Goal: Communication & Community: Answer question/provide support

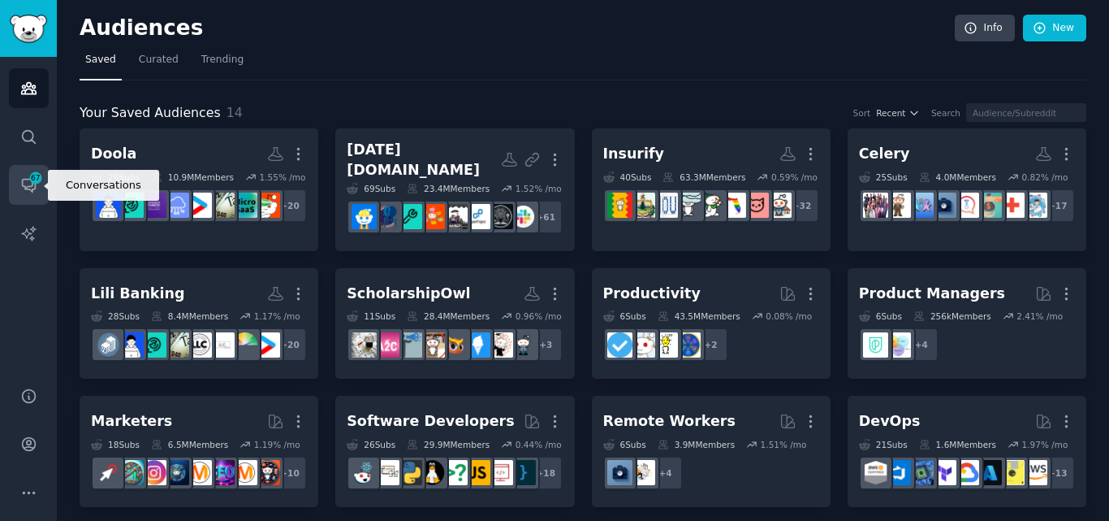
click at [27, 184] on icon "Sidebar" at bounding box center [28, 184] width 17 height 17
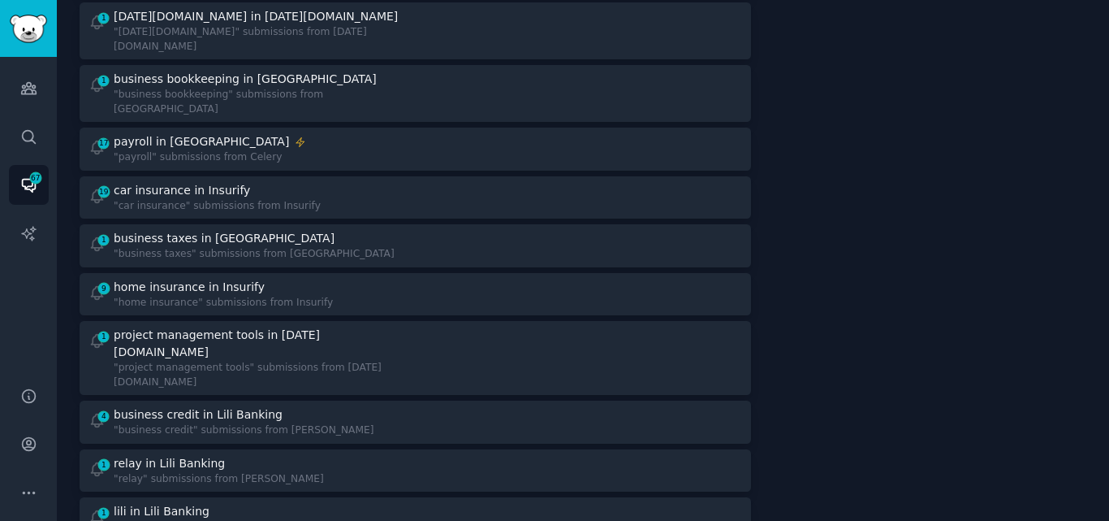
scroll to position [287, 0]
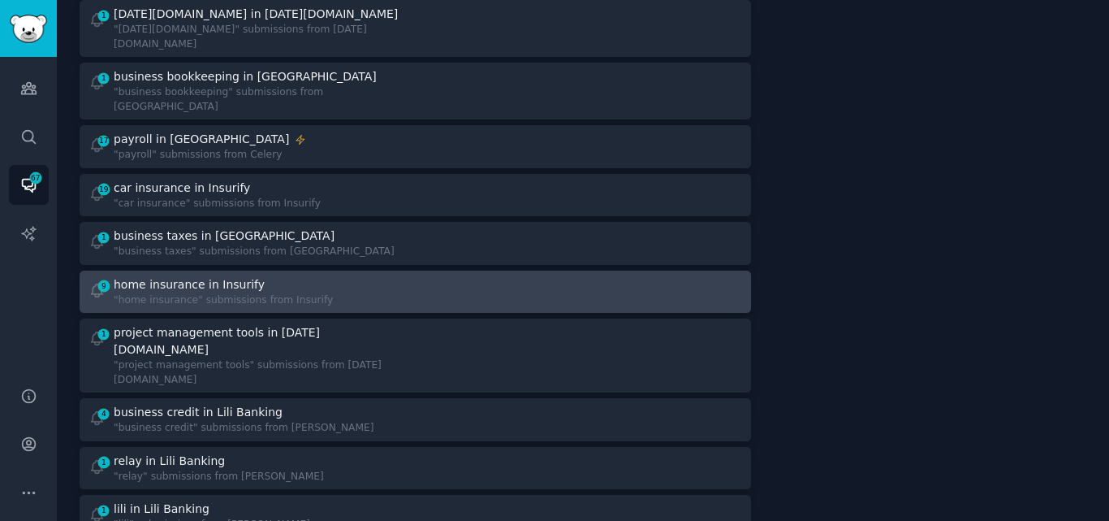
click at [306, 276] on div "9 home insurance in Insurify "home insurance" submissions from Insurify" at bounding box center [247, 292] width 316 height 32
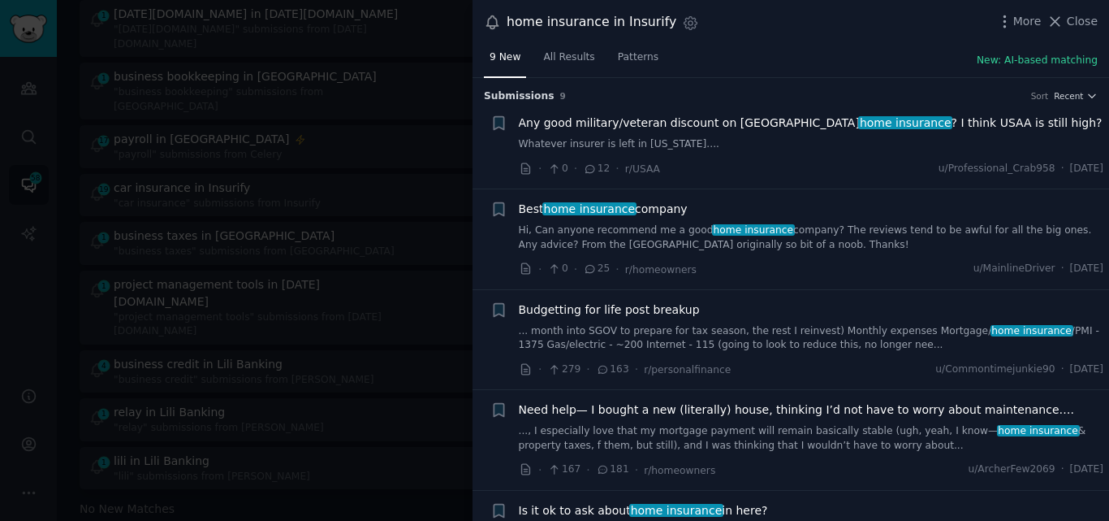
click at [618, 245] on link "Hi, Can anyone recommend me a good home insurance company? The reviews tend to …" at bounding box center [812, 237] width 586 height 28
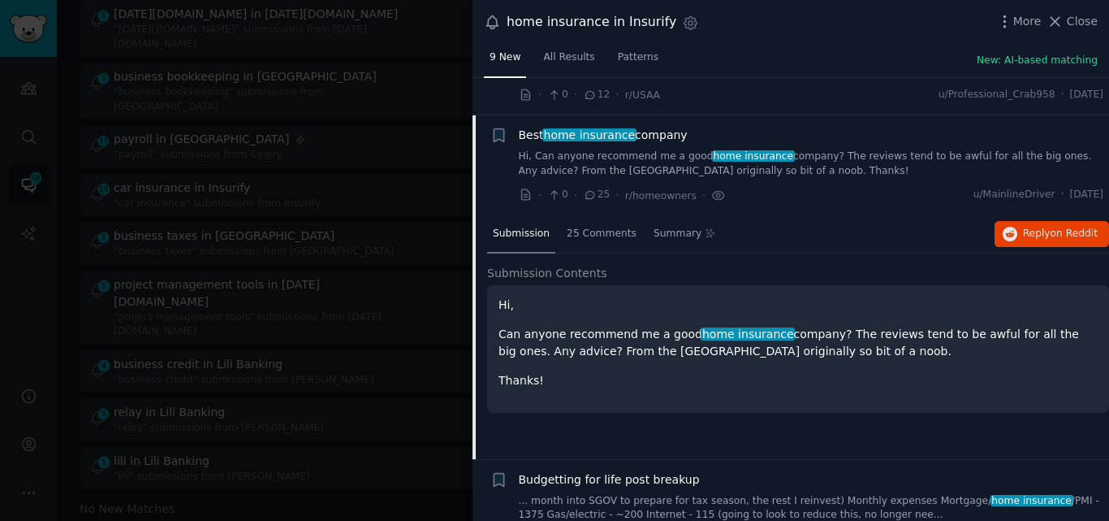
scroll to position [112, 0]
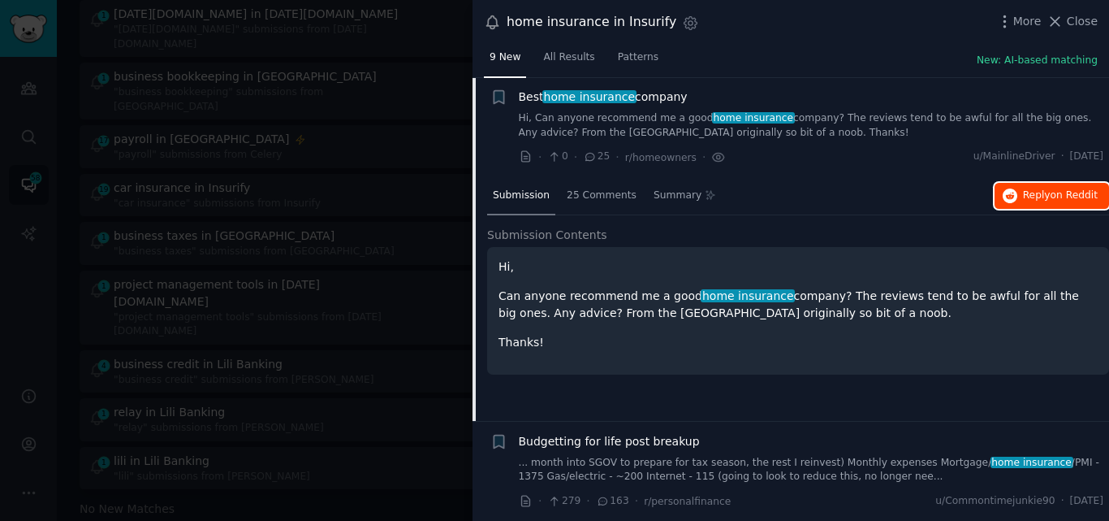
click at [1059, 201] on span "Reply on Reddit" at bounding box center [1060, 195] width 75 height 15
click at [590, 92] on span "home insurance" at bounding box center [589, 96] width 94 height 13
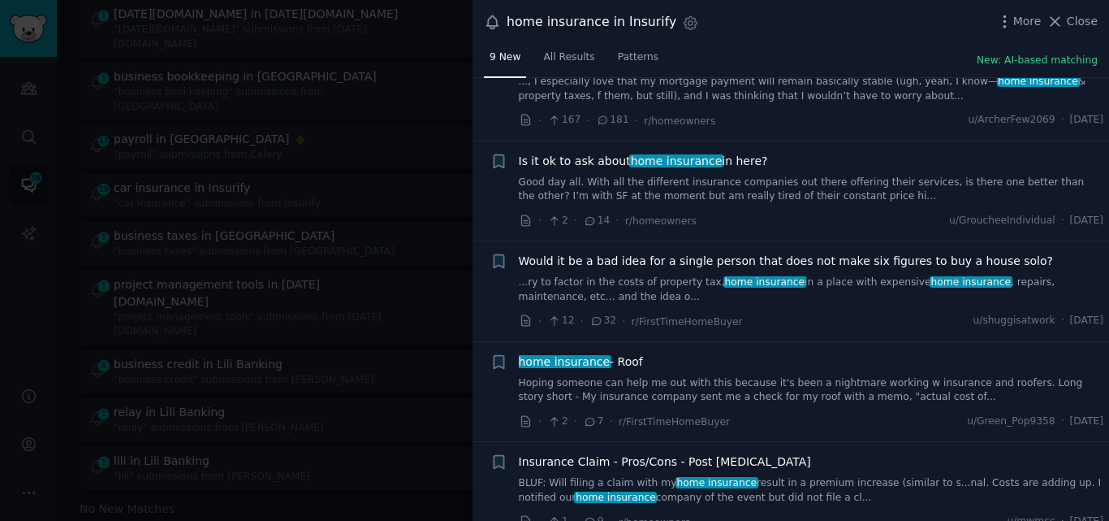
scroll to position [352, 0]
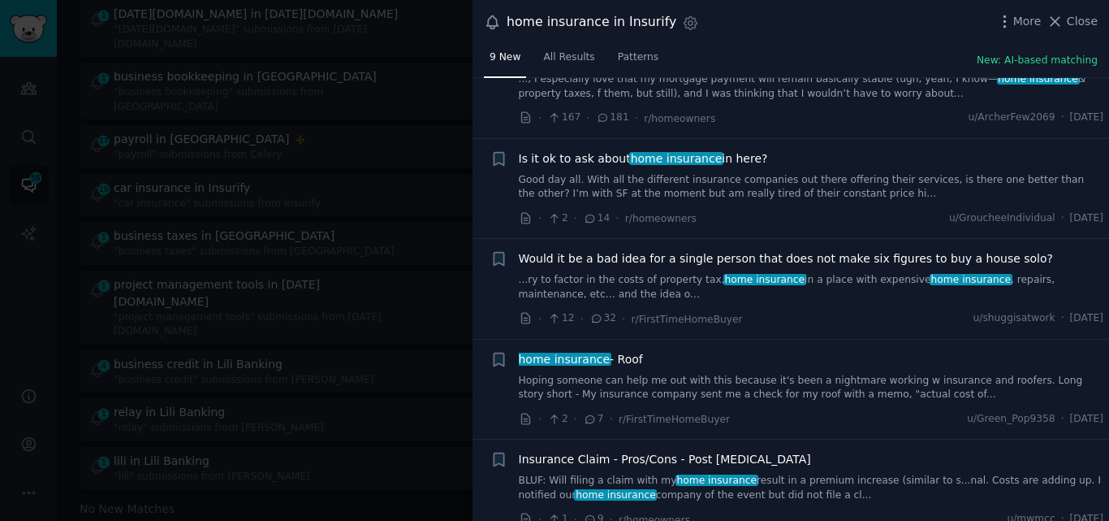
click at [638, 173] on link "Good day all. With all the different insurance companies out there offering the…" at bounding box center [812, 187] width 586 height 28
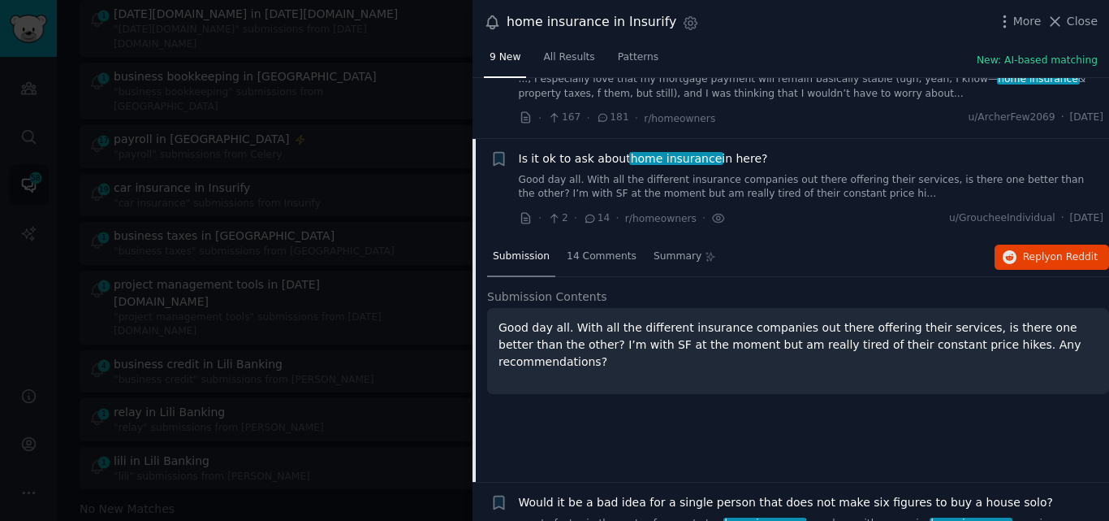
scroll to position [413, 0]
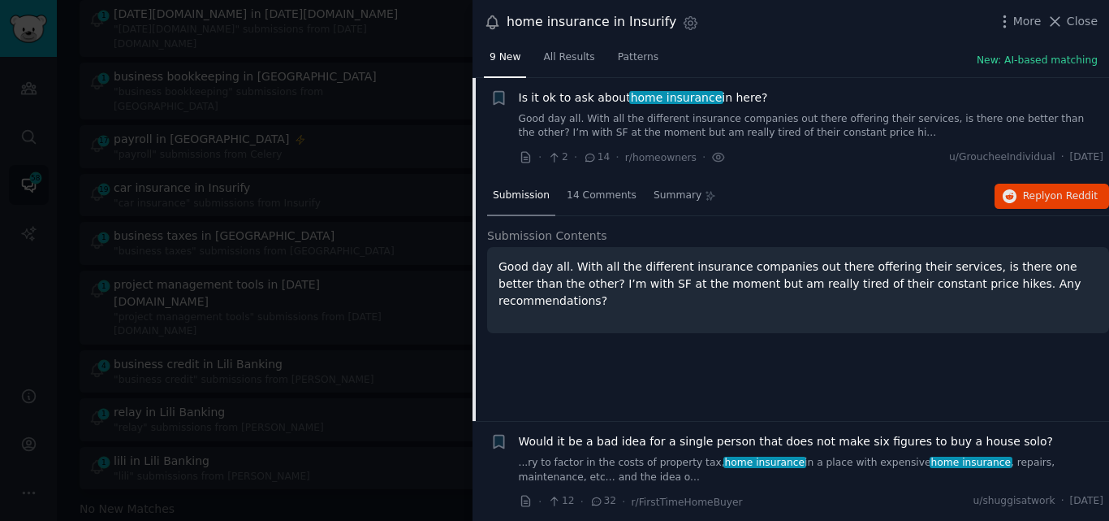
click at [613, 99] on span "Is it ok to ask about home insurance in here?" at bounding box center [643, 97] width 249 height 17
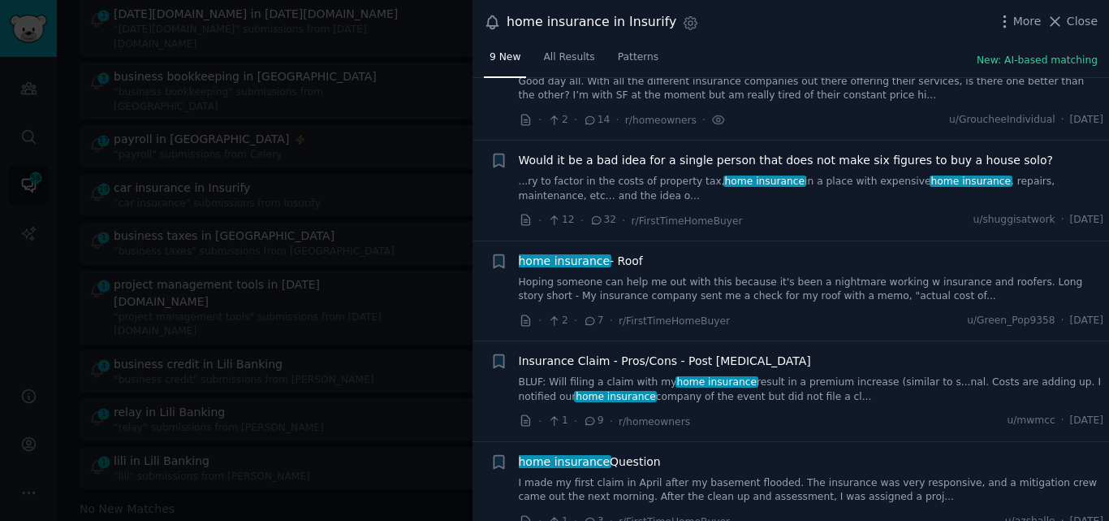
scroll to position [470, 0]
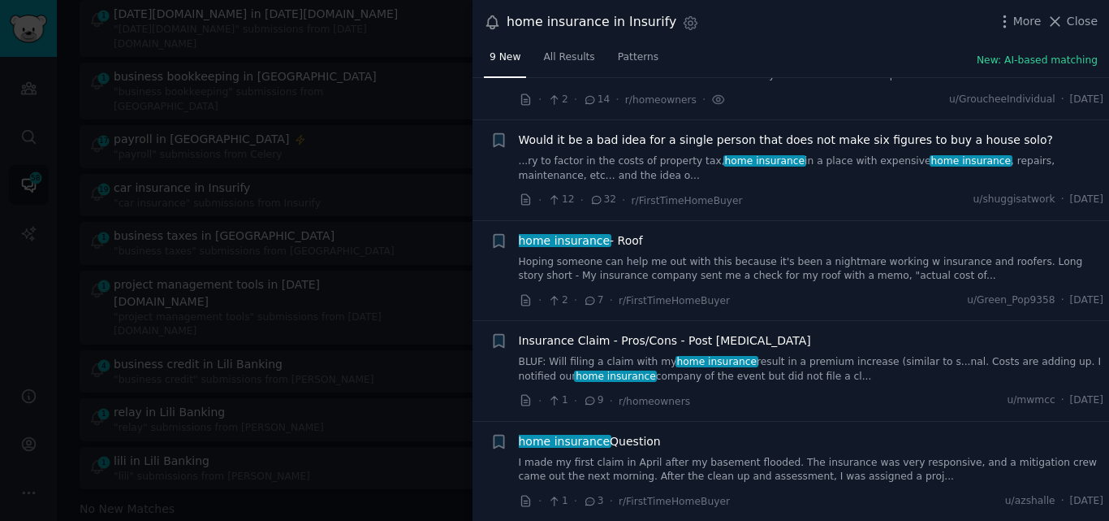
click at [602, 261] on link "Hoping someone can help me out with this because it's been a nightmare working …" at bounding box center [812, 269] width 586 height 28
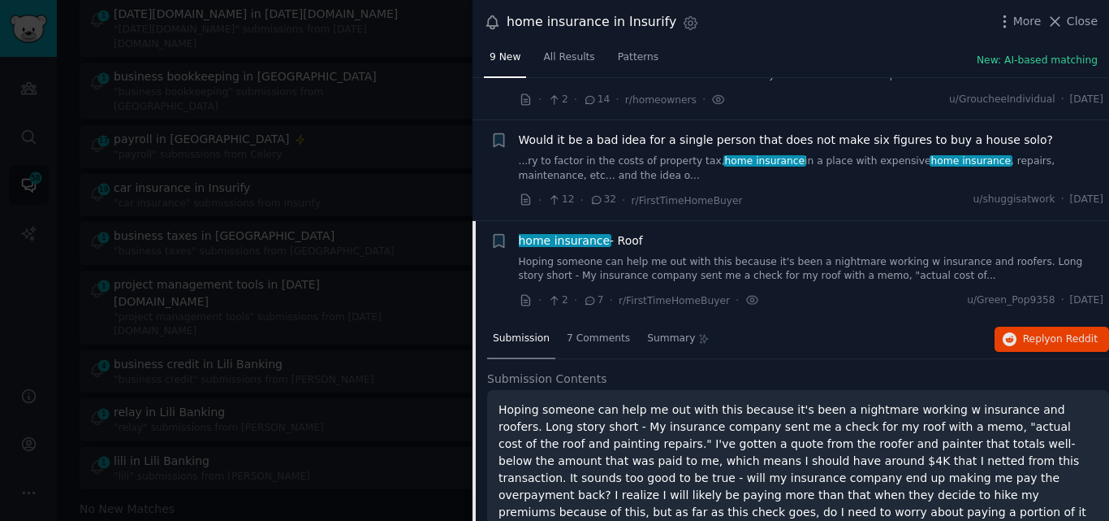
scroll to position [613, 0]
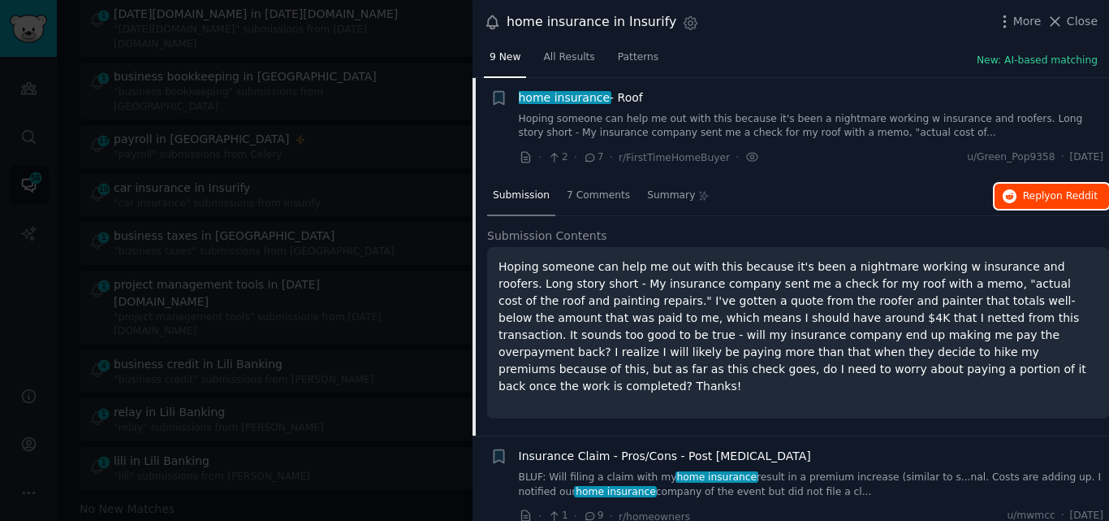
click at [1067, 201] on span "Reply on Reddit" at bounding box center [1060, 196] width 75 height 15
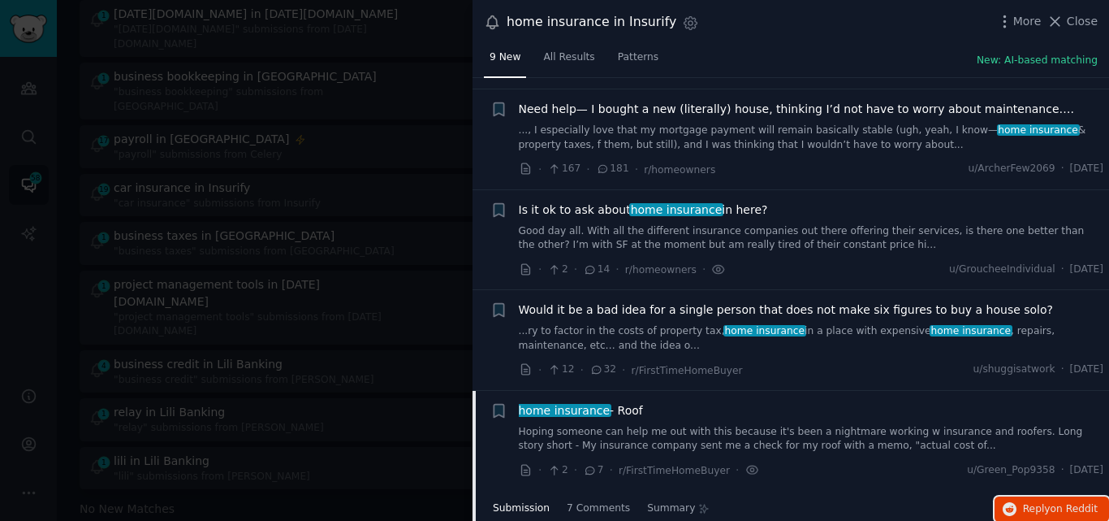
scroll to position [296, 0]
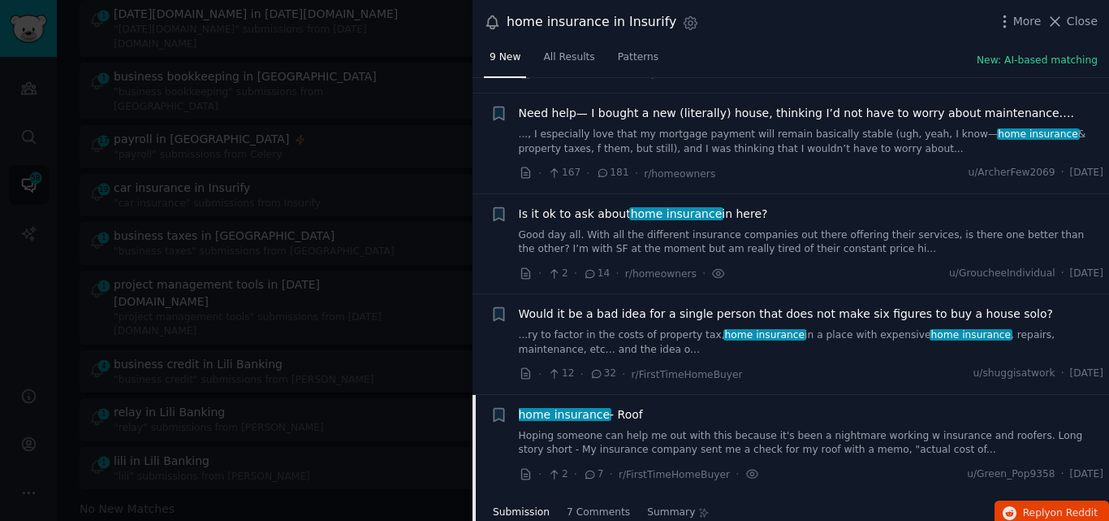
click at [802, 232] on link "Good day all. With all the different insurance companies out there offering the…" at bounding box center [812, 242] width 586 height 28
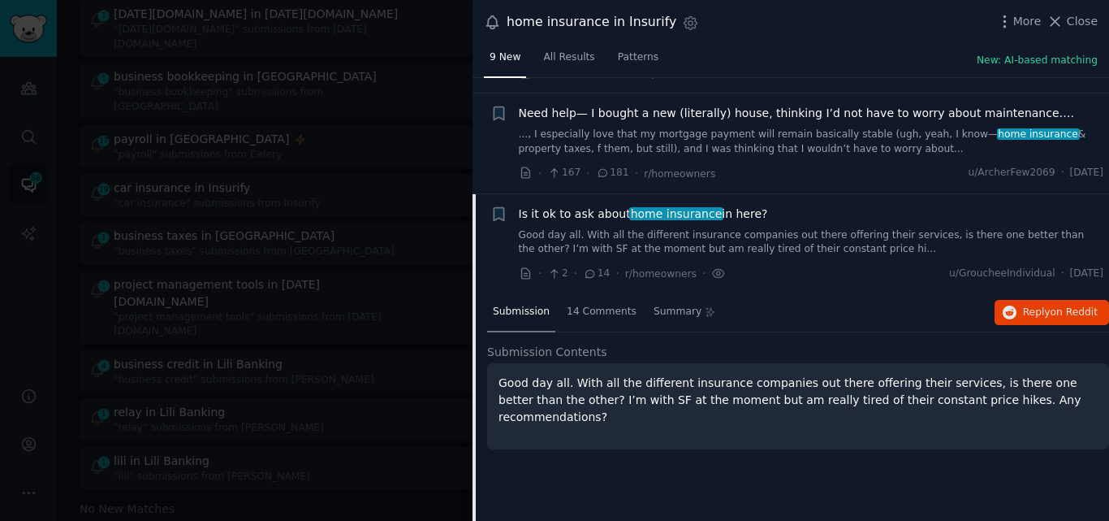
scroll to position [413, 0]
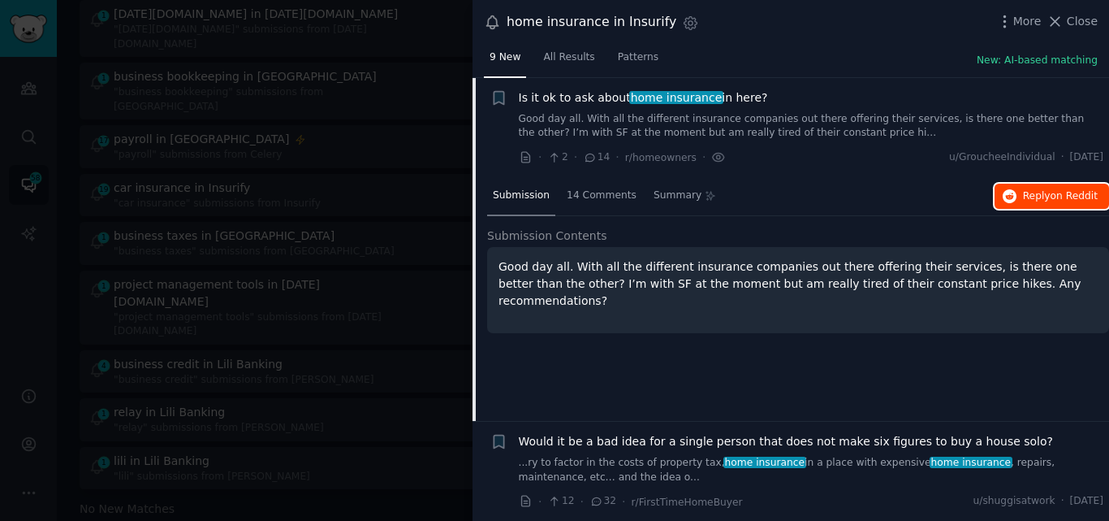
click at [1032, 197] on span "Reply on Reddit" at bounding box center [1060, 196] width 75 height 15
click at [1068, 24] on button "Close" at bounding box center [1072, 21] width 51 height 17
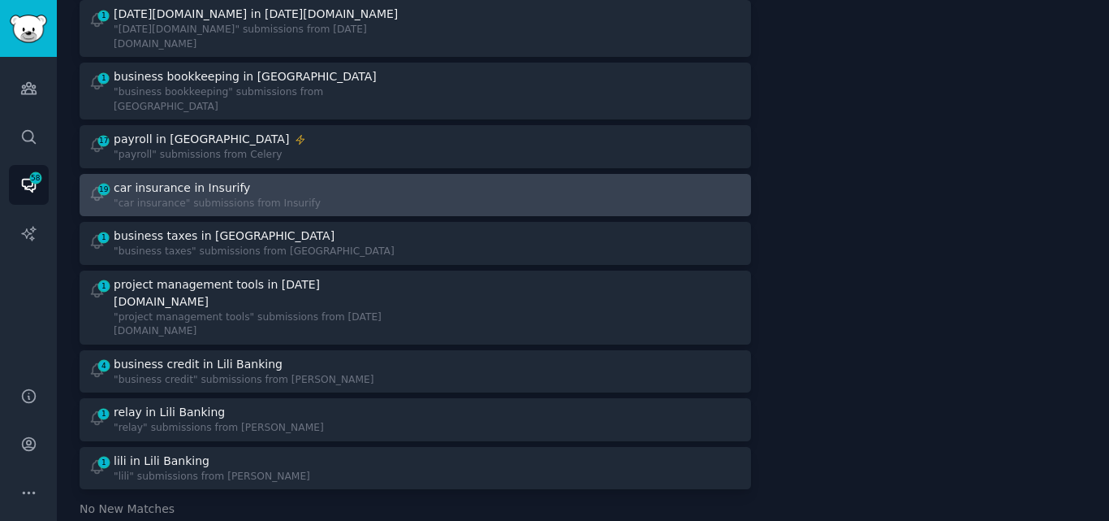
click at [205, 197] on div ""car insurance" submissions from Insurify" at bounding box center [217, 204] width 207 height 15
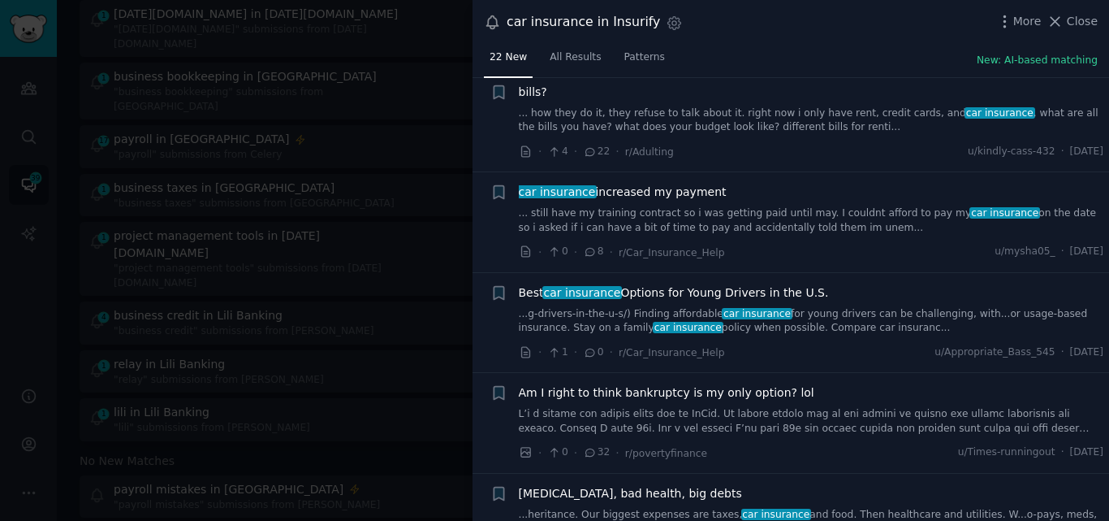
scroll to position [361, 0]
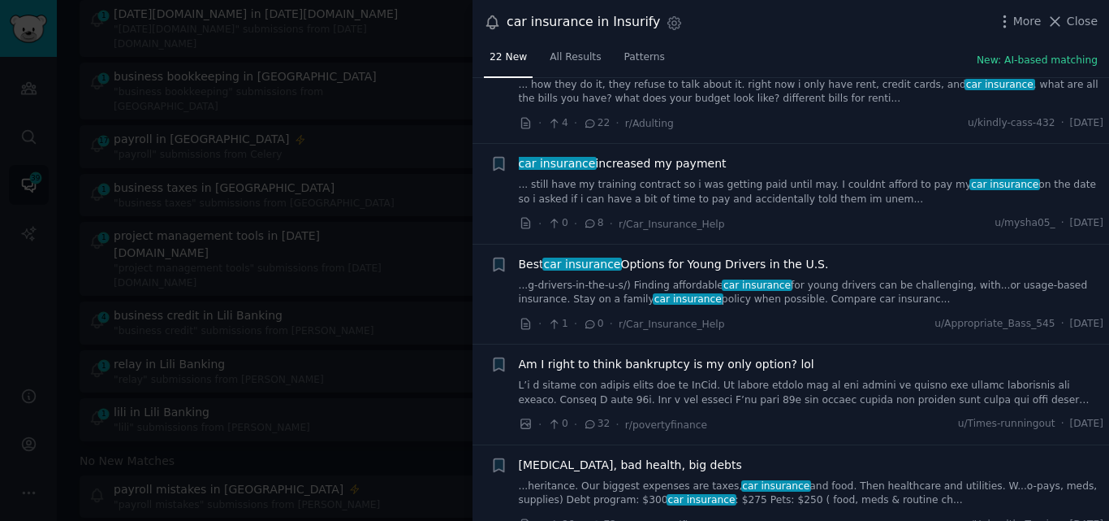
click at [627, 192] on link "... still have my training contract so i was getting paid until may. I couldnt …" at bounding box center [812, 192] width 586 height 28
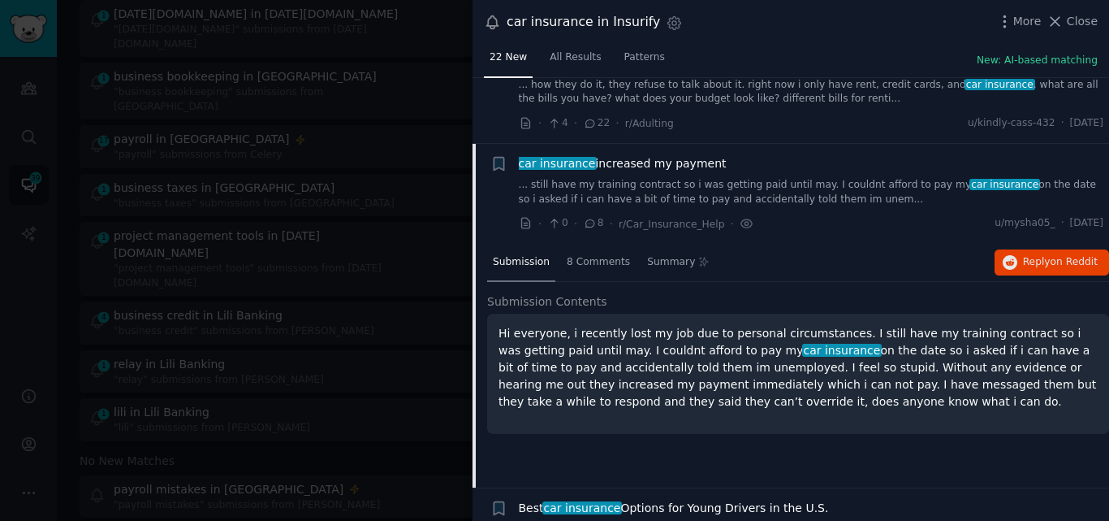
scroll to position [427, 0]
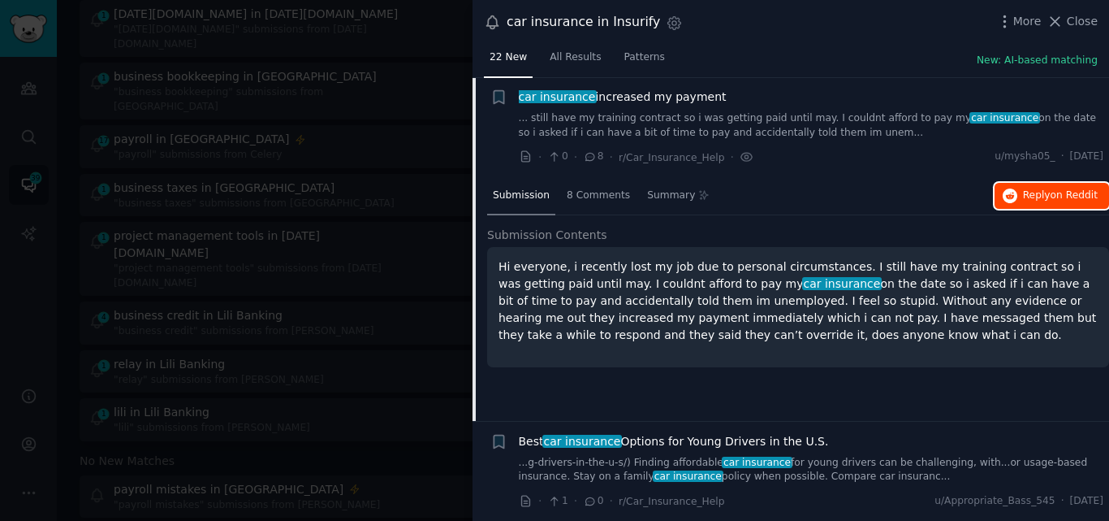
click at [1029, 195] on span "Reply on Reddit" at bounding box center [1060, 195] width 75 height 15
click at [685, 440] on span "Best car insurance Options for Young Drivers in the U.S." at bounding box center [674, 441] width 310 height 17
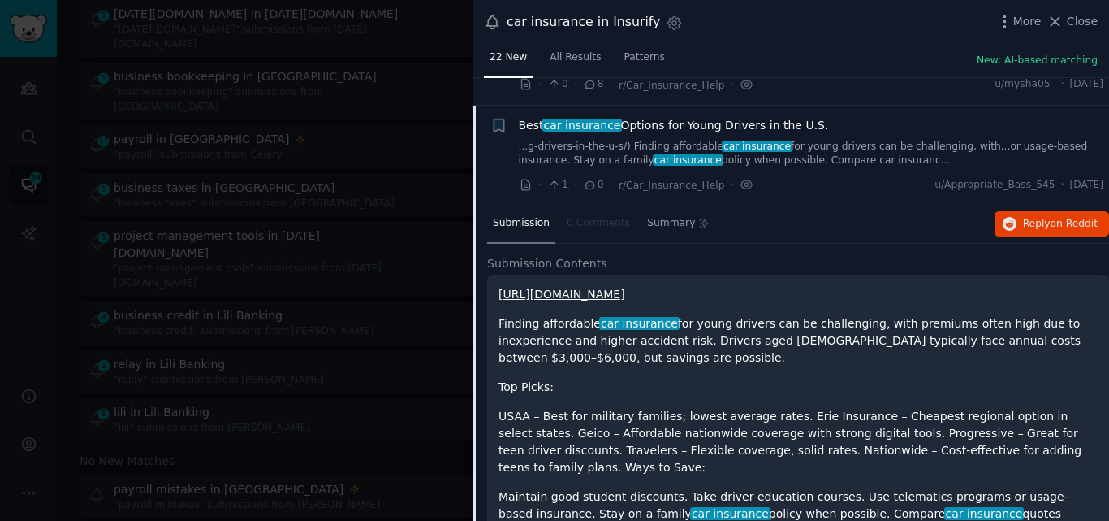
scroll to position [490, 0]
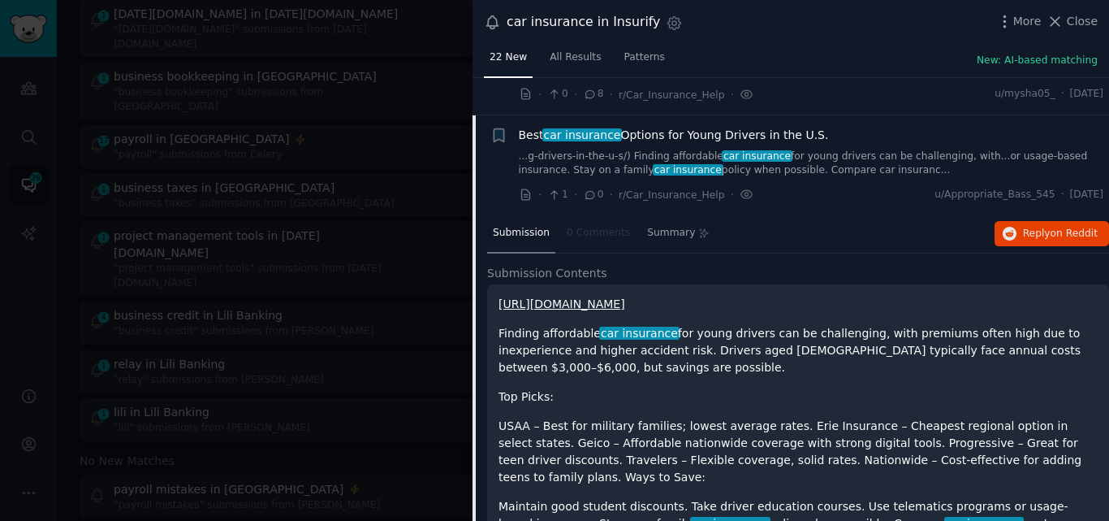
click at [657, 137] on span "Best car insurance Options for Young Drivers in the U.S." at bounding box center [674, 135] width 310 height 17
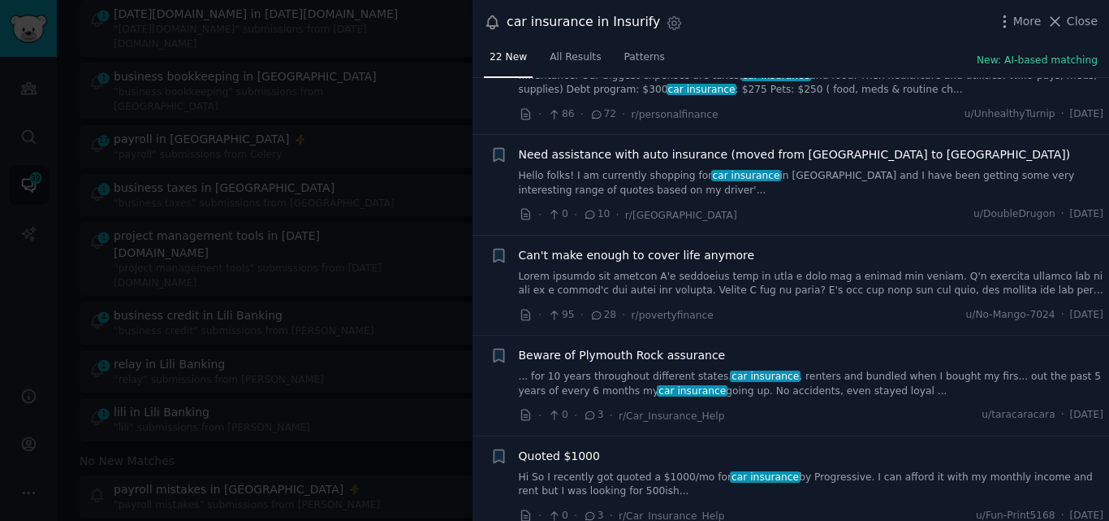
scroll to position [771, 0]
click at [596, 188] on link "Hello folks! I am currently shopping for car insurance in Alberta and I have be…" at bounding box center [812, 182] width 586 height 28
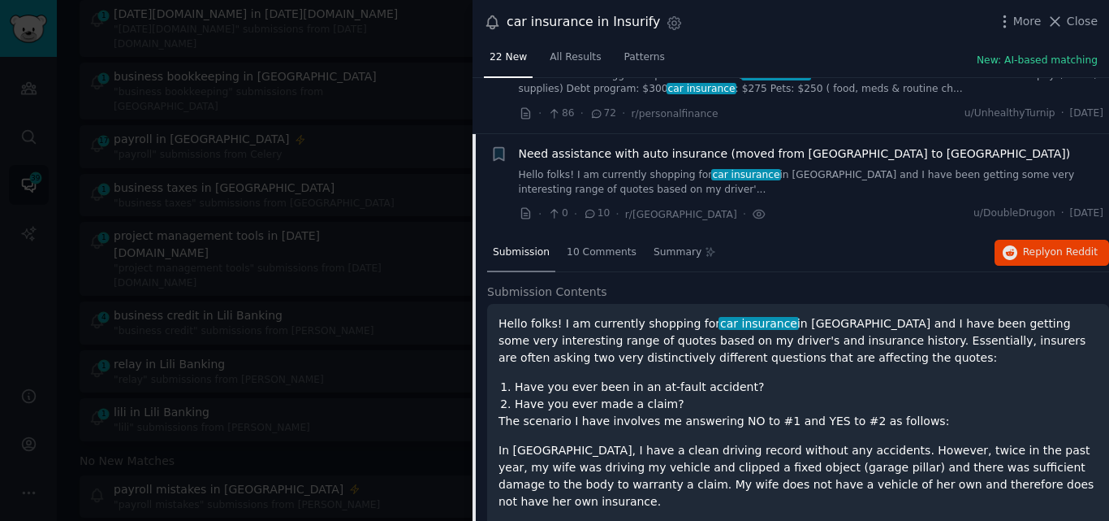
scroll to position [828, 0]
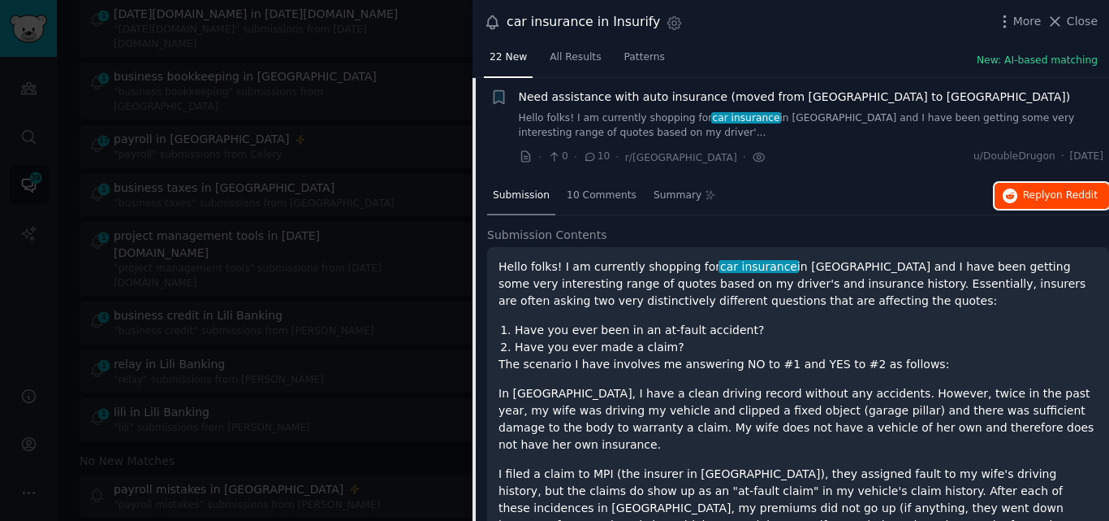
click at [1019, 192] on button "Reply on Reddit" at bounding box center [1052, 196] width 115 height 26
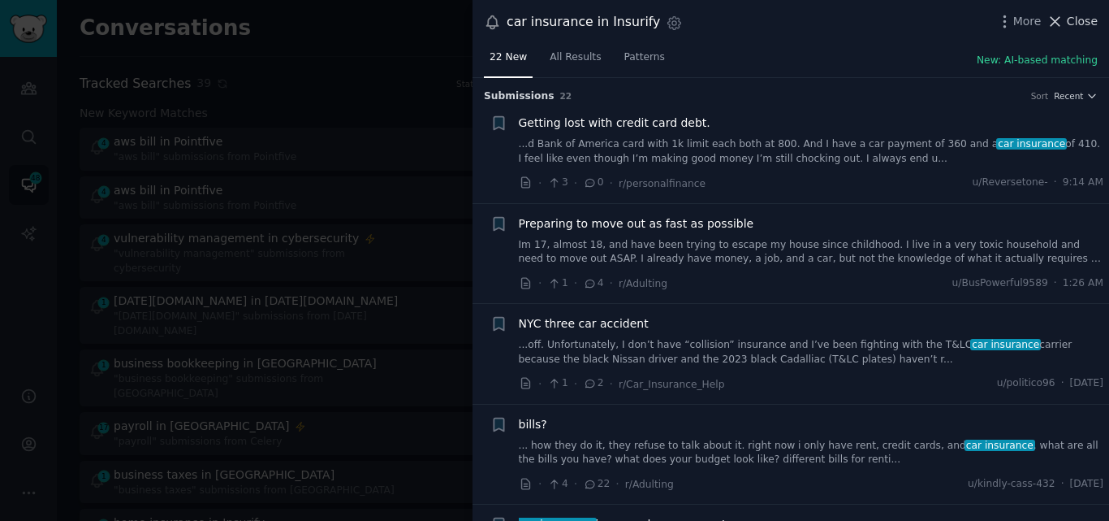
click at [1064, 18] on icon at bounding box center [1055, 21] width 17 height 17
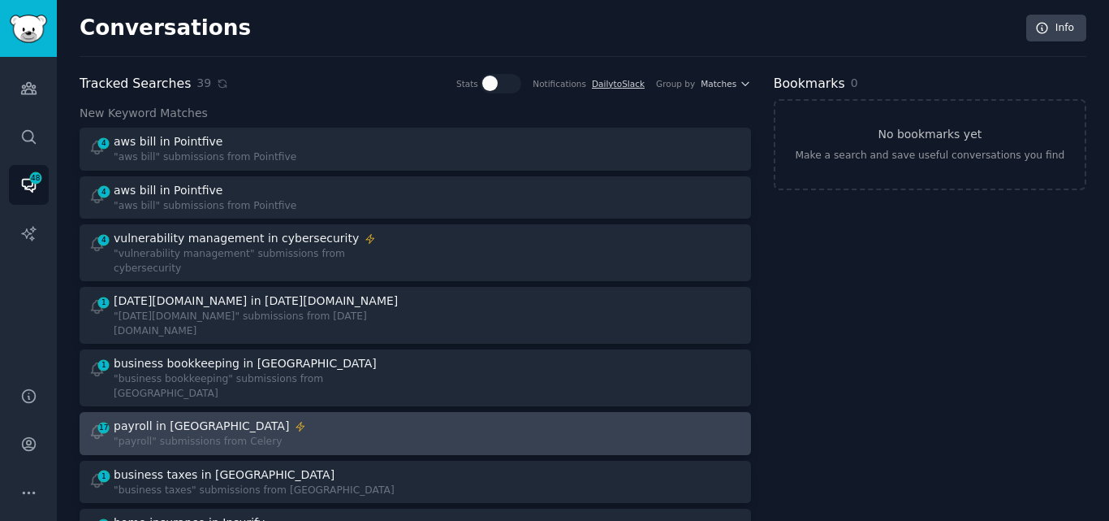
click at [236, 417] on div "payroll in [GEOGRAPHIC_DATA]" at bounding box center [210, 425] width 192 height 17
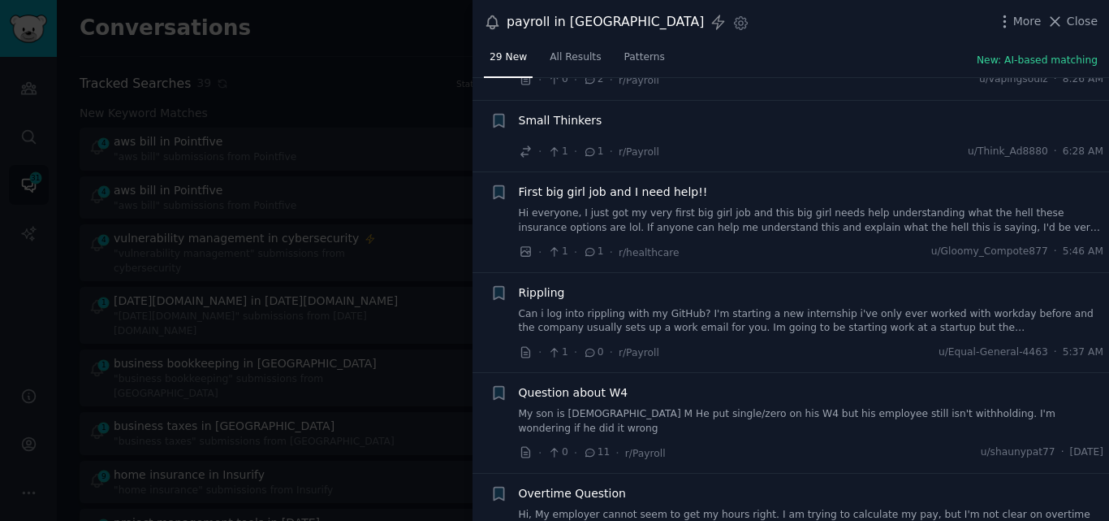
scroll to position [123, 0]
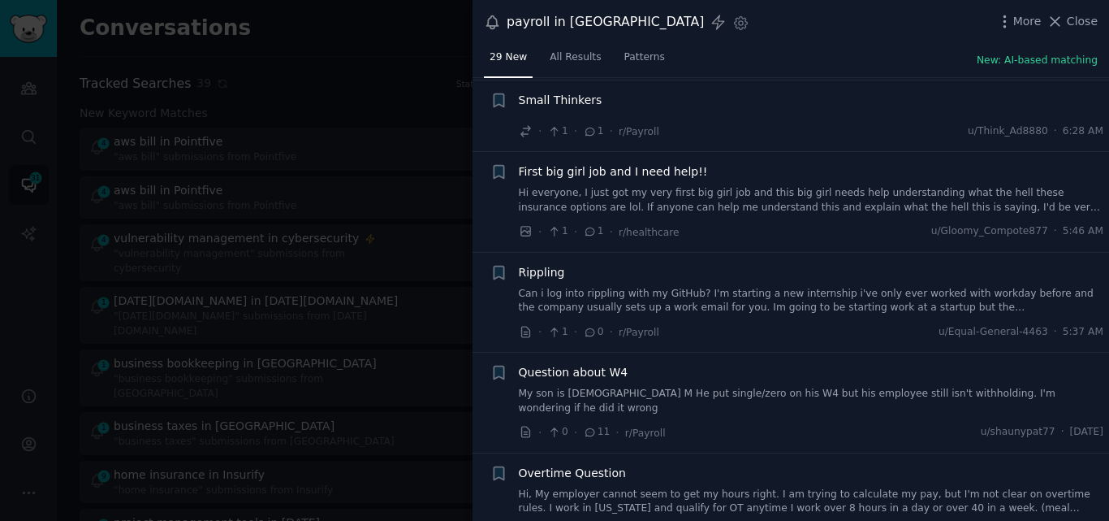
click at [692, 204] on link "Hi everyone, I just got my very first big girl job and this big girl needs help…" at bounding box center [812, 200] width 586 height 28
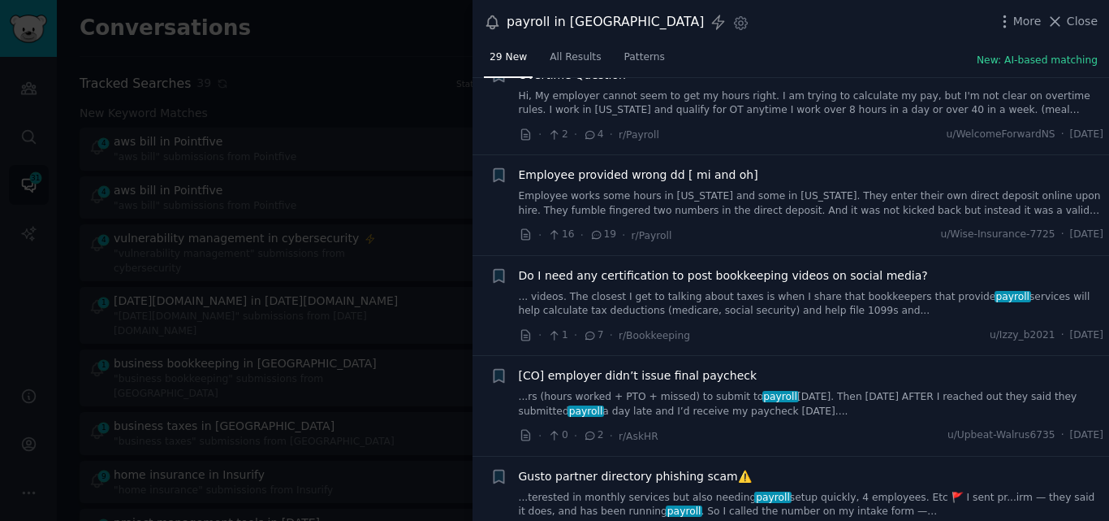
scroll to position [879, 0]
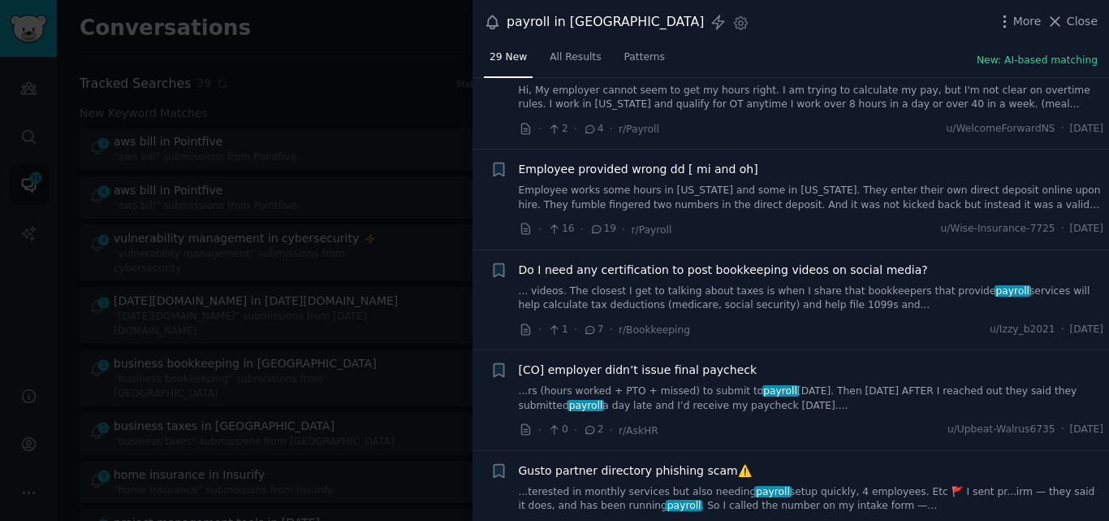
click at [655, 184] on link "Employee works some hours in Ohio and some in Michigan. They enter their own di…" at bounding box center [812, 198] width 586 height 28
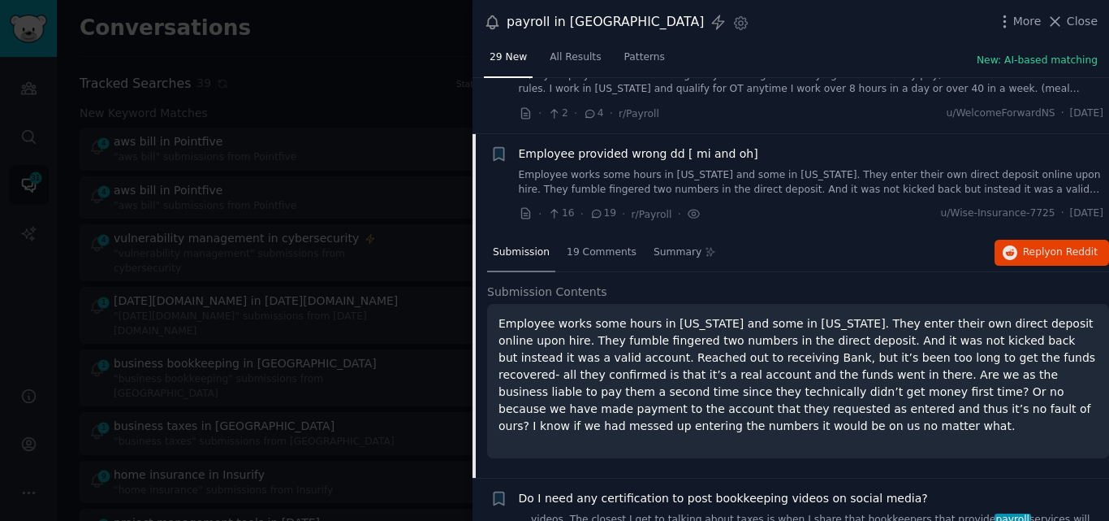
scroll to position [585, 0]
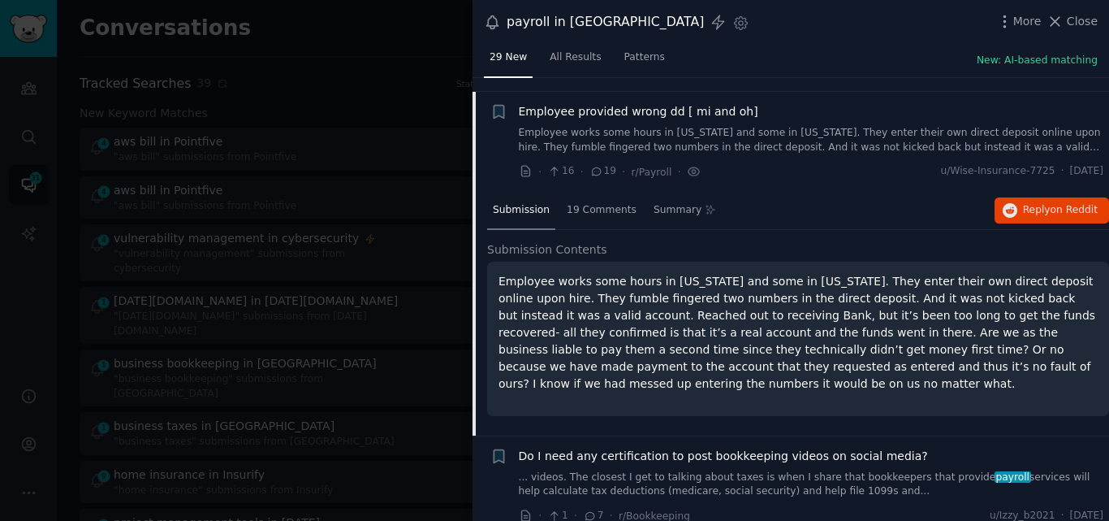
click at [1025, 210] on div "Submission 19 Comments Summary Reply on Reddit" at bounding box center [798, 211] width 622 height 39
click at [1025, 203] on span "Reply on Reddit" at bounding box center [1060, 210] width 75 height 15
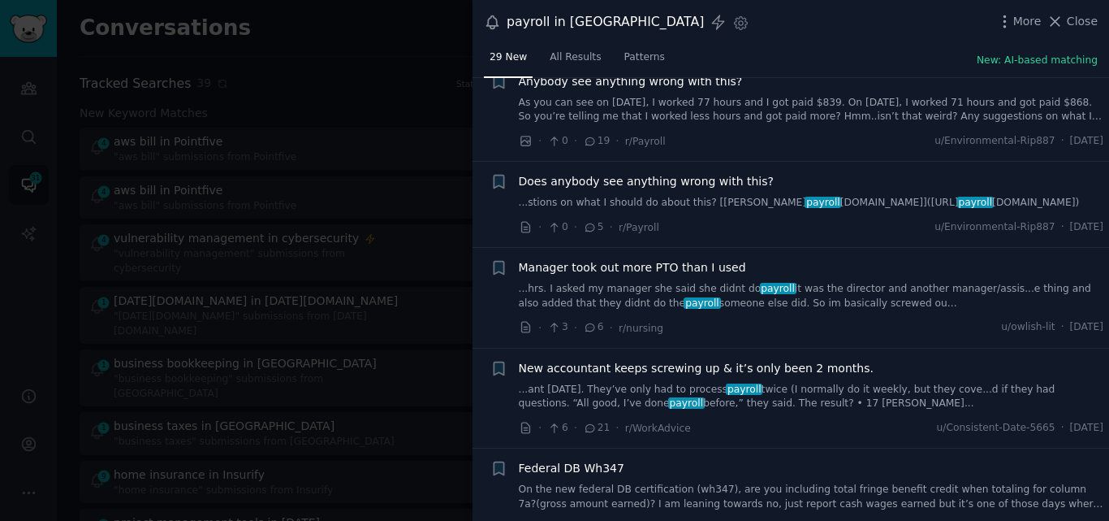
scroll to position [1549, 0]
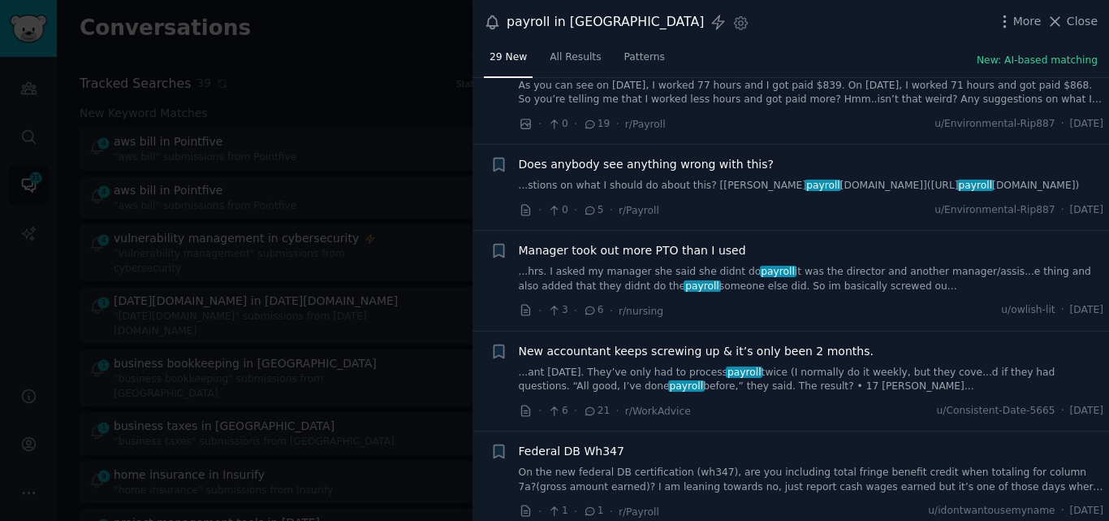
click at [702, 343] on span "New accountant keeps screwing up & it’s only been 2 months." at bounding box center [696, 351] width 355 height 17
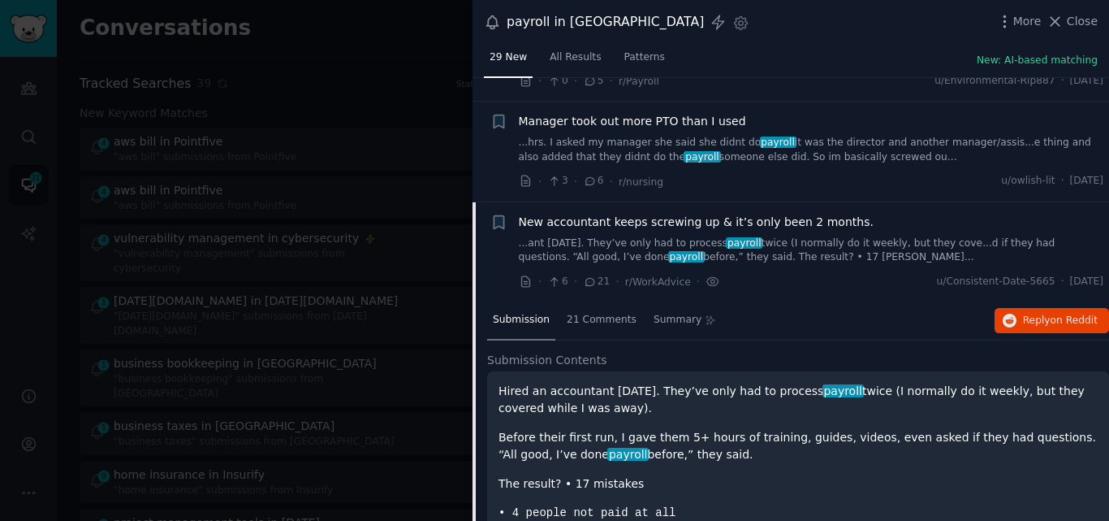
scroll to position [1545, 0]
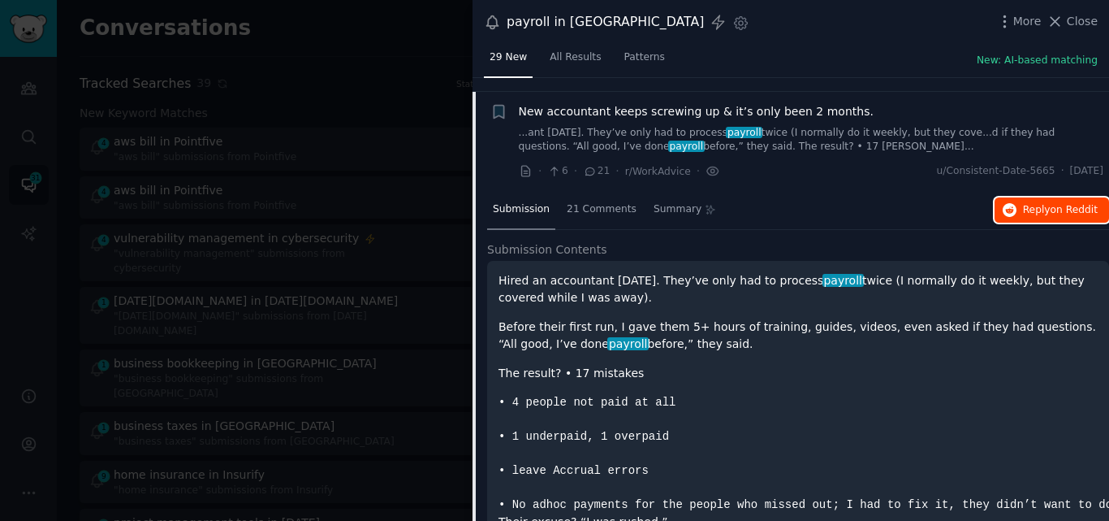
click at [1023, 203] on span "Reply on Reddit" at bounding box center [1060, 210] width 75 height 15
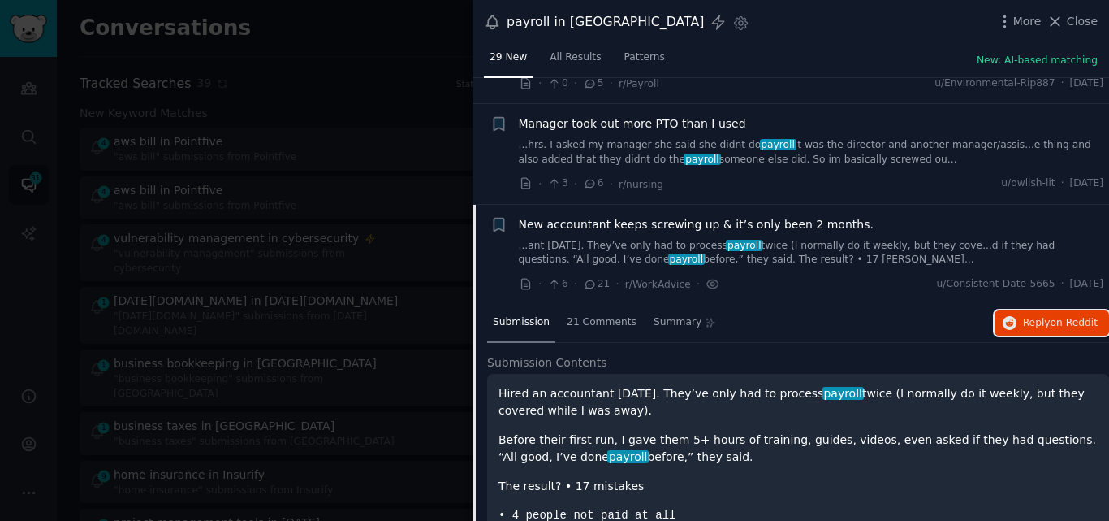
scroll to position [1420, 0]
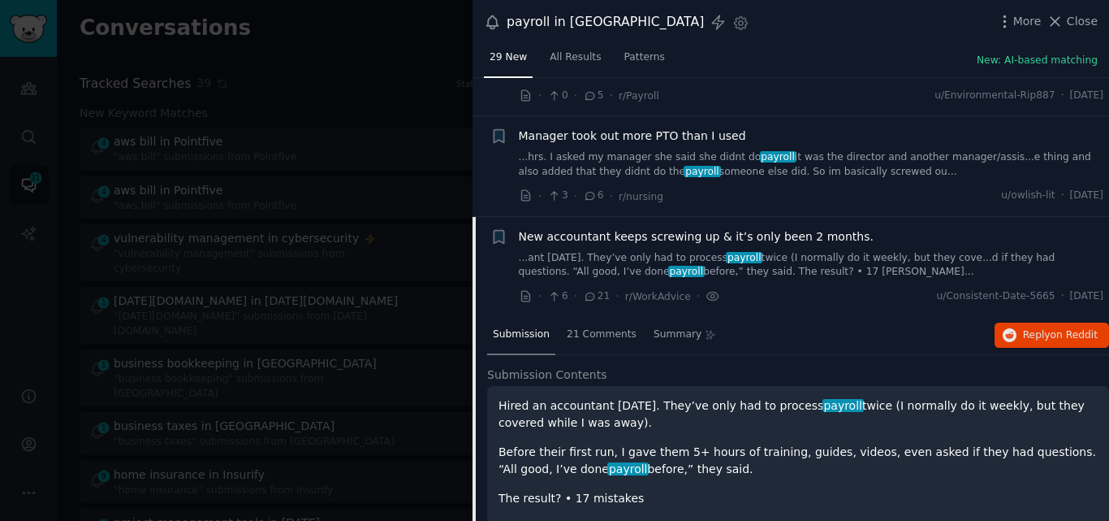
click at [699, 228] on span "New accountant keeps screwing up & it’s only been 2 months." at bounding box center [696, 236] width 355 height 17
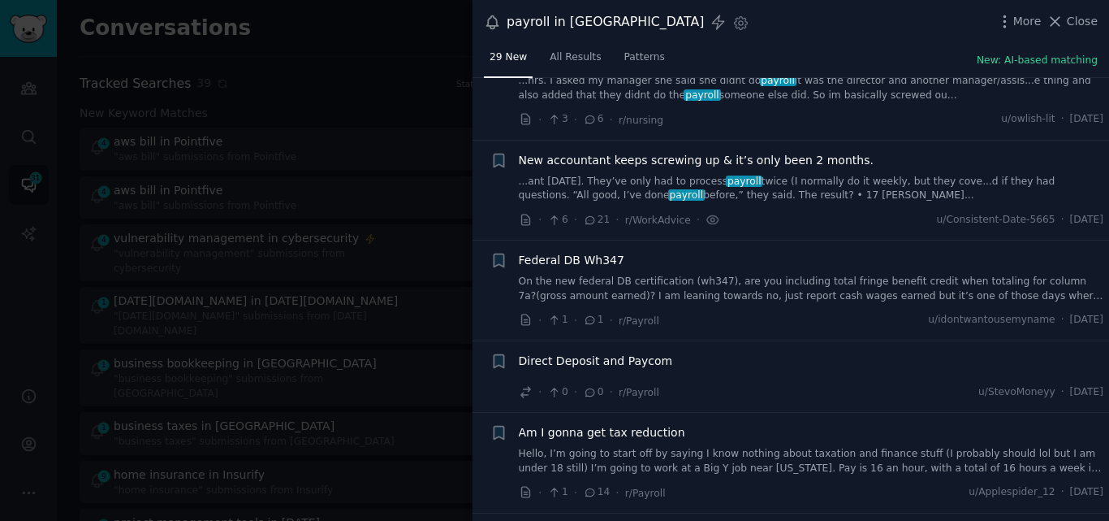
scroll to position [1545, 0]
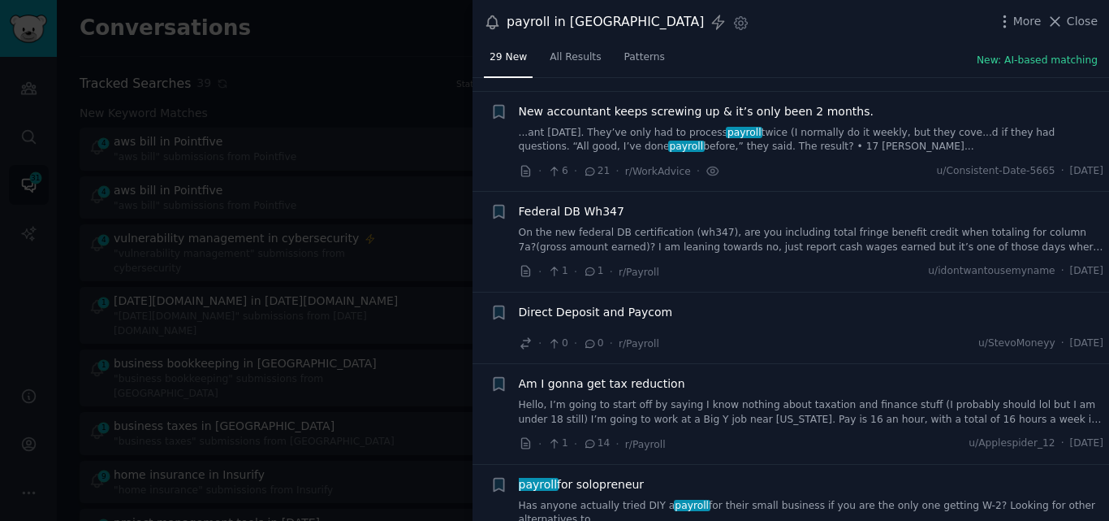
click at [672, 103] on span "New accountant keeps screwing up & it’s only been 2 months." at bounding box center [696, 111] width 355 height 17
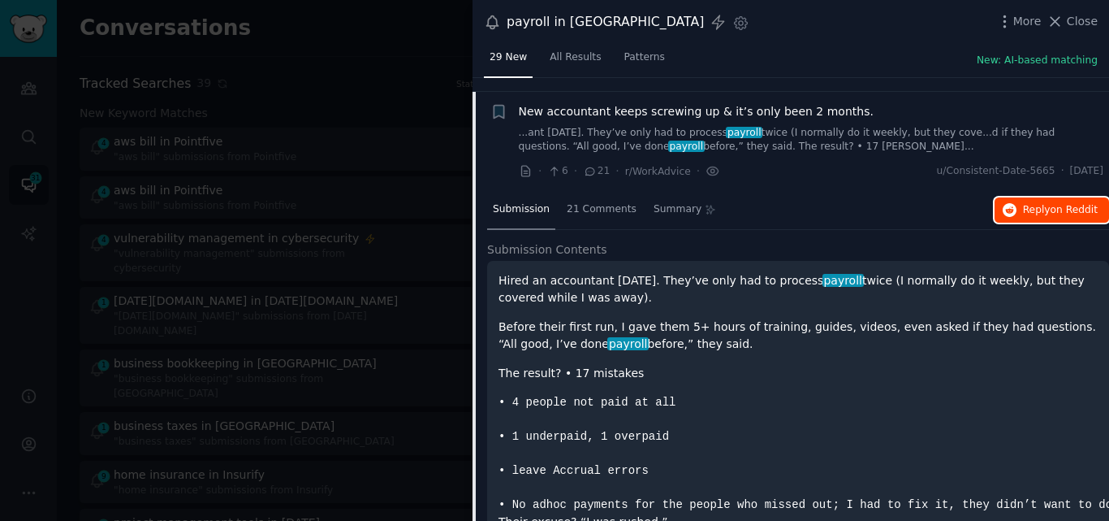
click at [1028, 197] on button "Reply on Reddit" at bounding box center [1052, 210] width 115 height 26
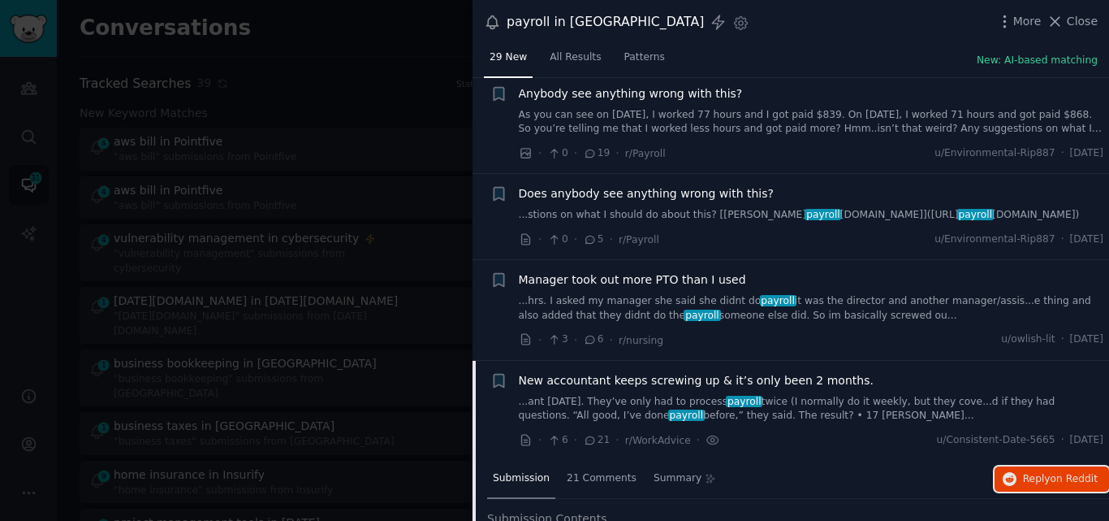
scroll to position [1269, 0]
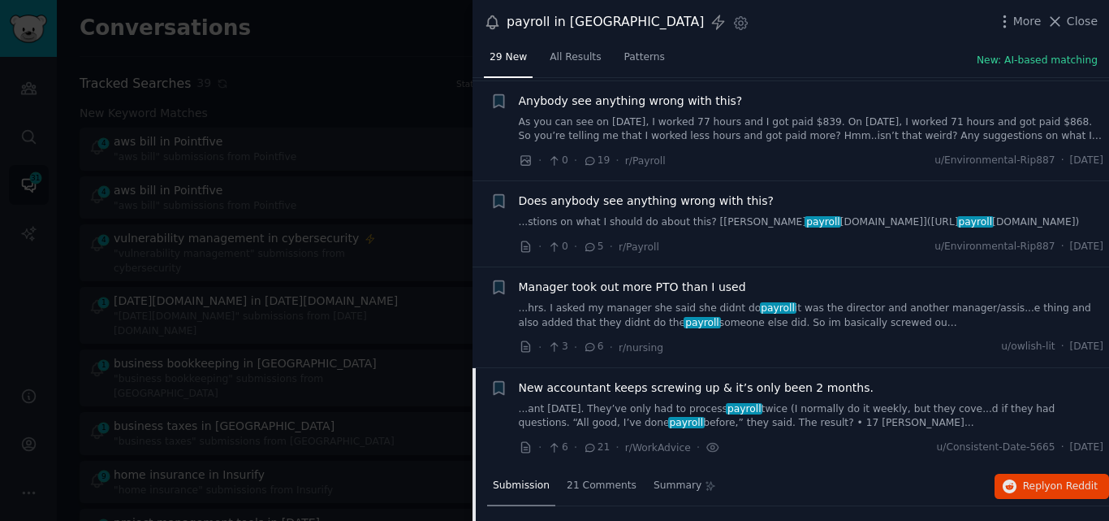
click at [616, 115] on link "As you can see on June 13th, I worked 77 hours and I got paid $839. On July 11t…" at bounding box center [812, 129] width 586 height 28
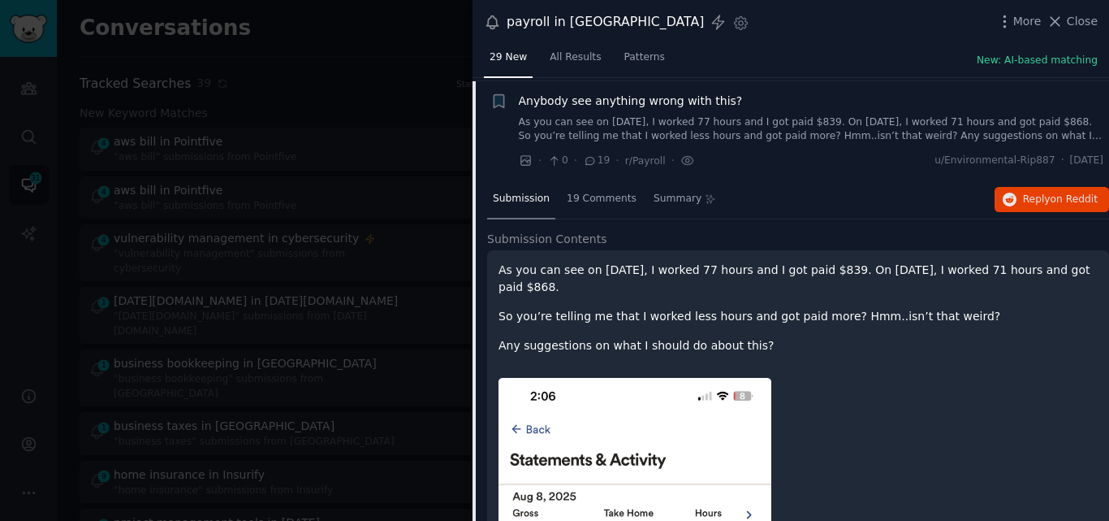
scroll to position [1259, 0]
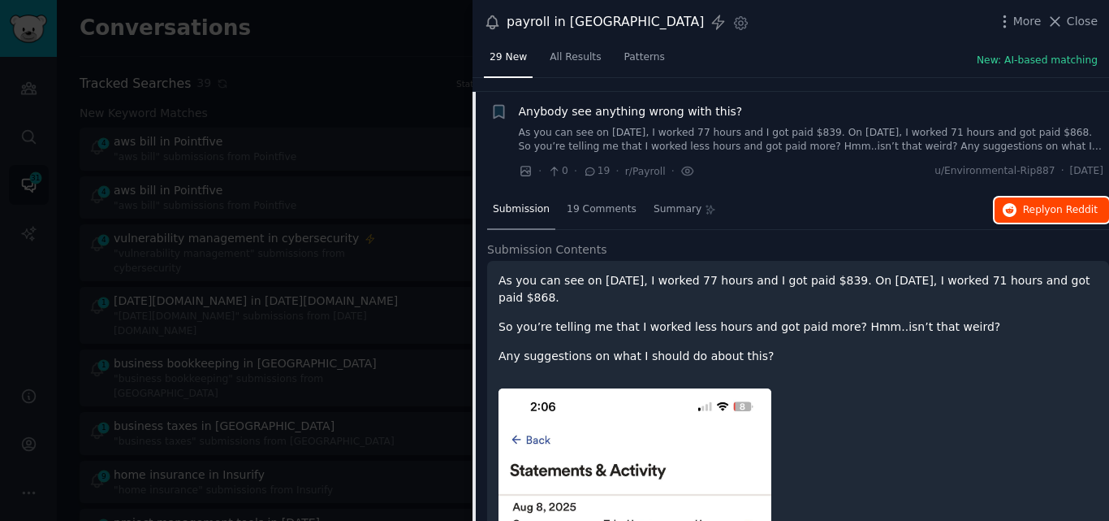
click at [1045, 203] on span "Reply on Reddit" at bounding box center [1060, 210] width 75 height 15
click at [674, 103] on span "Anybody see anything wrong with this?" at bounding box center [631, 111] width 224 height 17
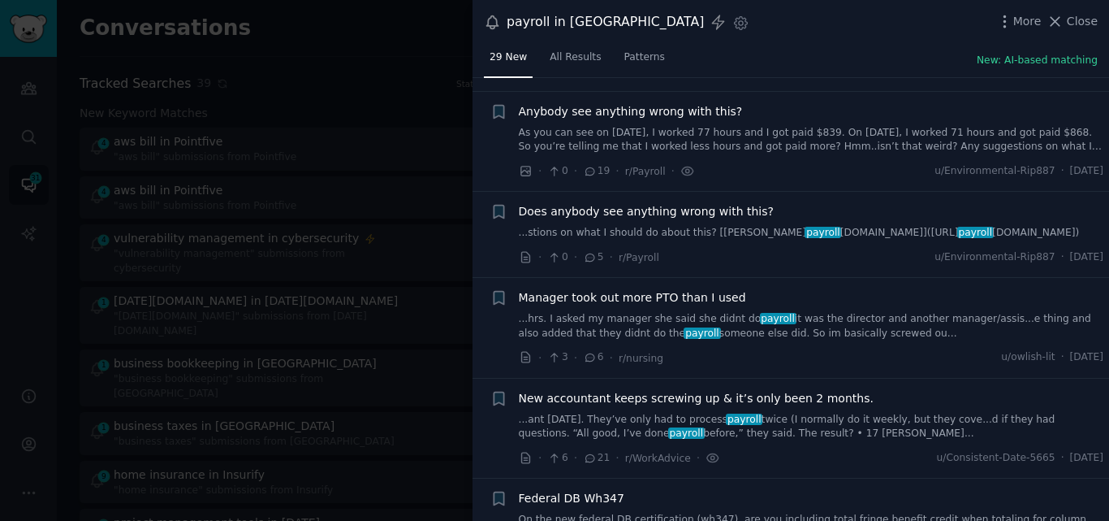
drag, startPoint x: 1104, startPoint y: 310, endPoint x: 1105, endPoint y: 328, distance: 17.9
click at [1105, 328] on div "Submission s 29 Sort Recent + Starting a new job - when will I be paid? And how…" at bounding box center [791, 299] width 637 height 443
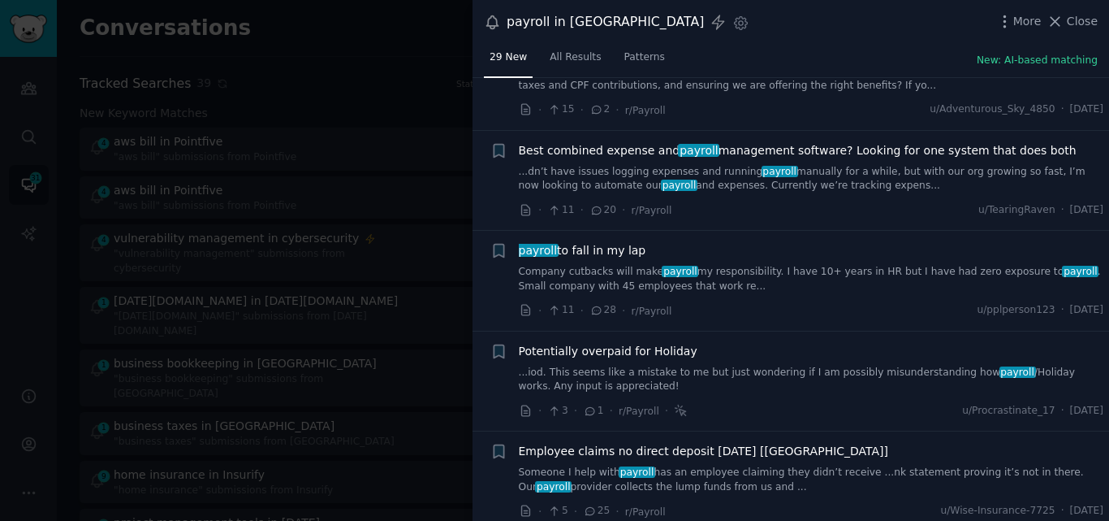
scroll to position [2081, 0]
click at [620, 264] on link "Company cutbacks will make payroll my responsibility. I have 10+ years in HR bu…" at bounding box center [812, 278] width 586 height 28
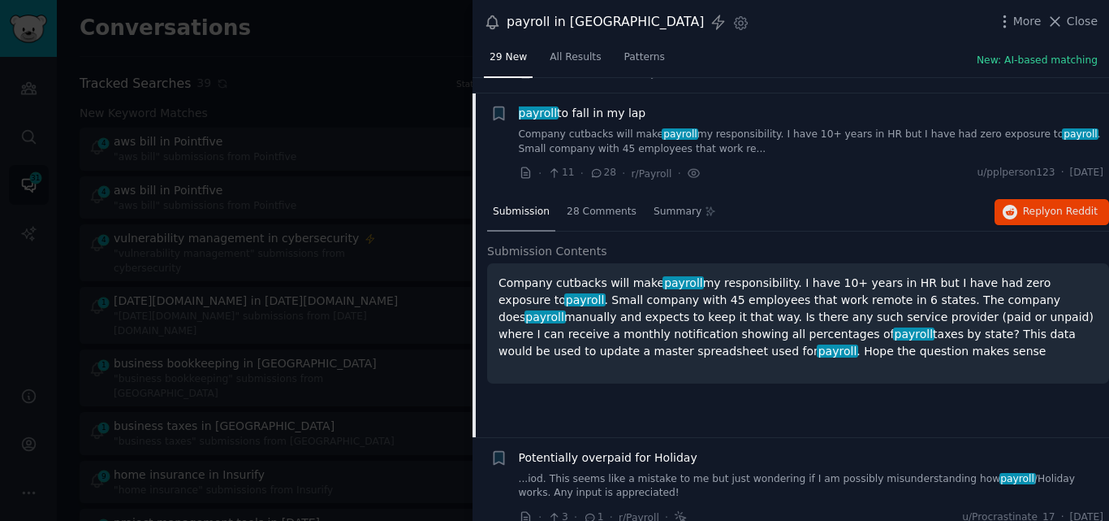
scroll to position [2219, 0]
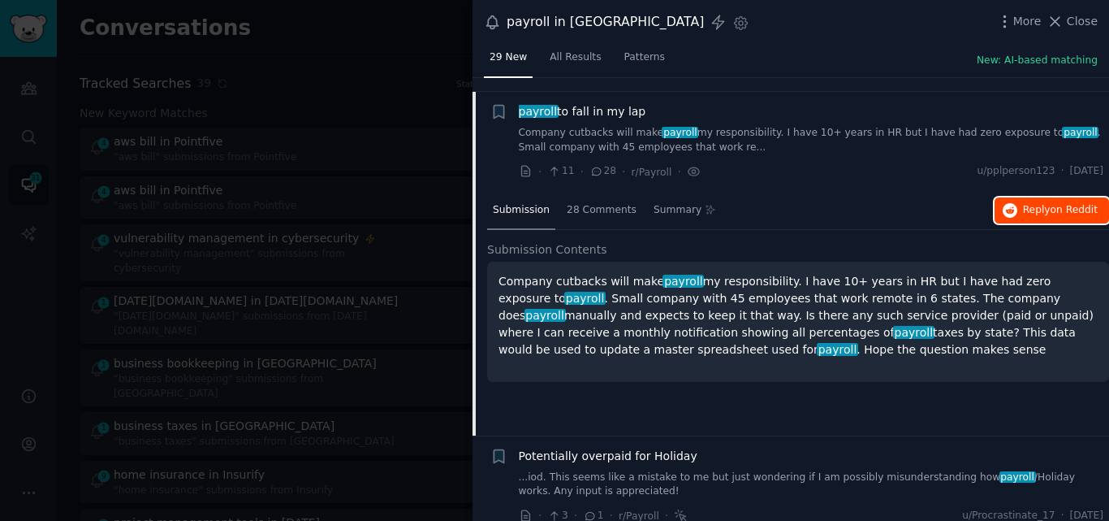
click at [1041, 203] on span "Reply on Reddit" at bounding box center [1060, 210] width 75 height 15
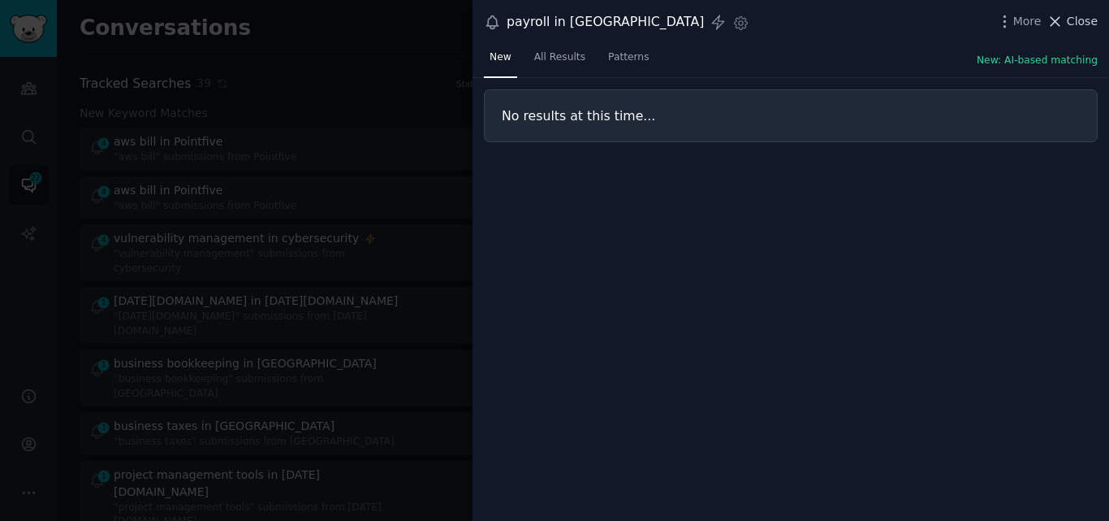
click at [1057, 18] on icon at bounding box center [1056, 21] width 9 height 9
